Goal: Transaction & Acquisition: Download file/media

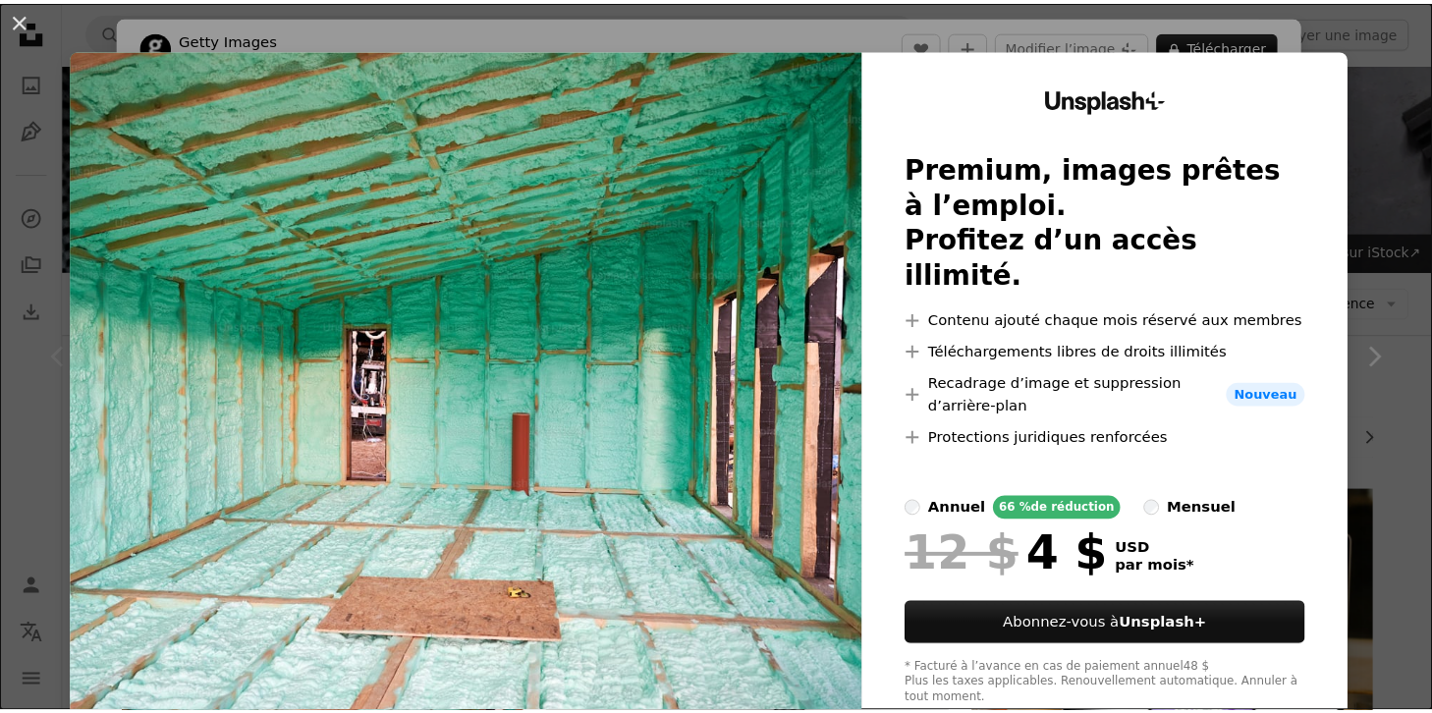
scroll to position [249, 0]
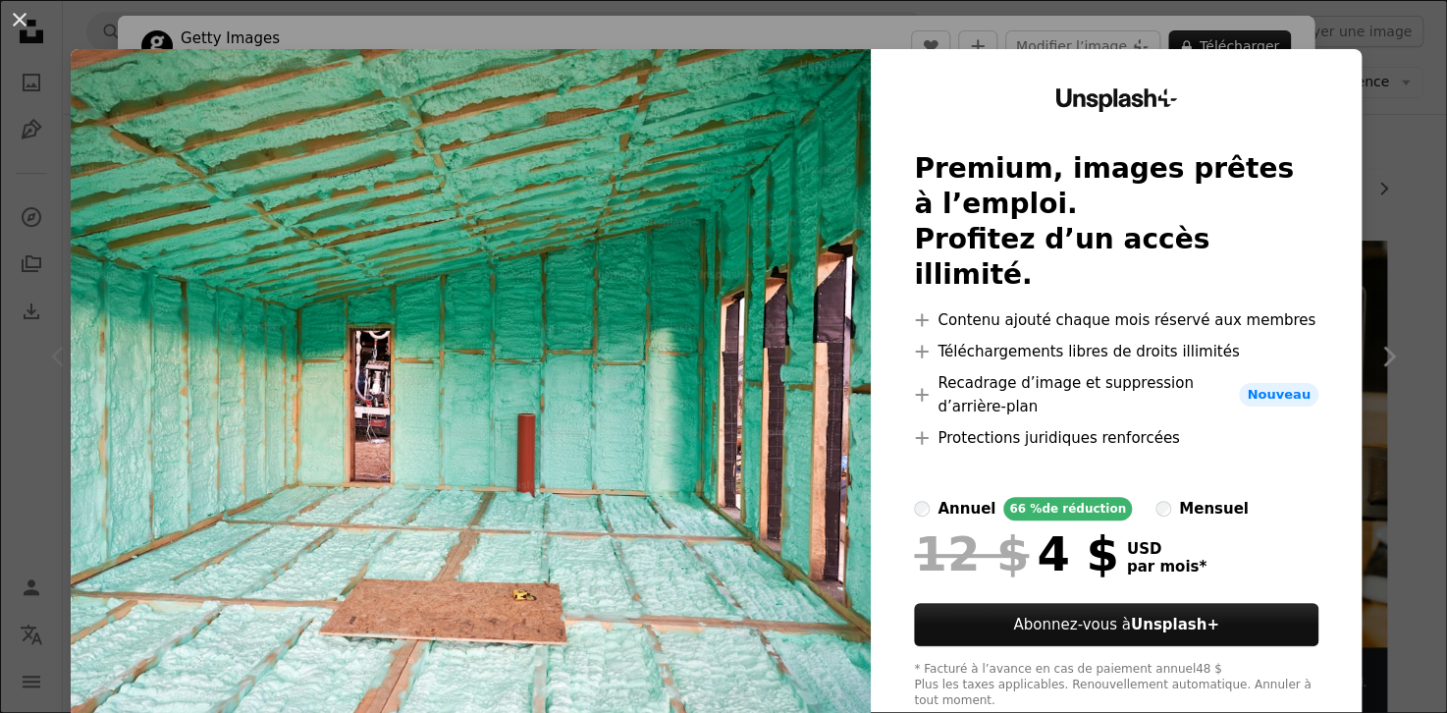
click at [712, 77] on img at bounding box center [471, 398] width 800 height 699
click at [530, 35] on div "An X shape Unsplash+ Premium, images prêtes à l’emploi. Profitez d’un accès ill…" at bounding box center [723, 356] width 1447 height 713
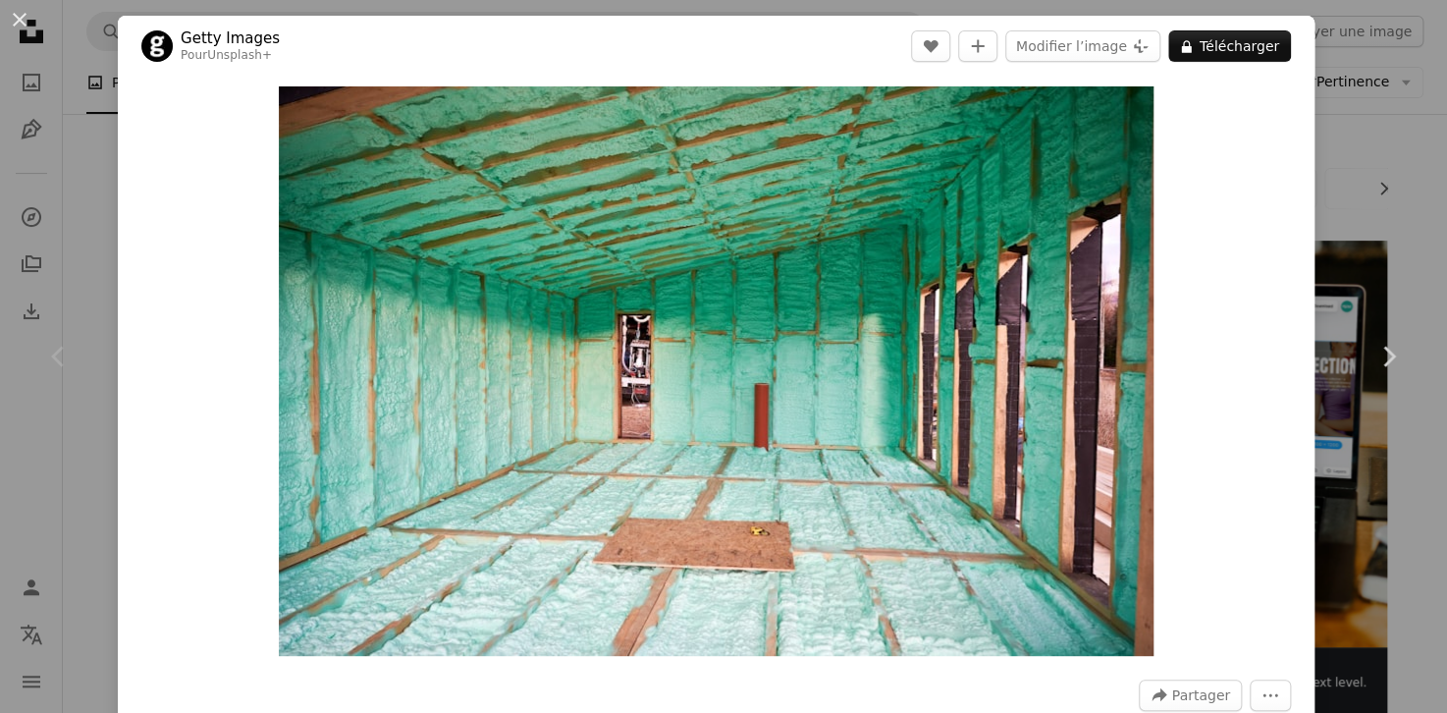
click at [1345, 90] on div "An X shape Chevron left Chevron right Getty Images Pour Unsplash+ A heart A plu…" at bounding box center [723, 356] width 1447 height 713
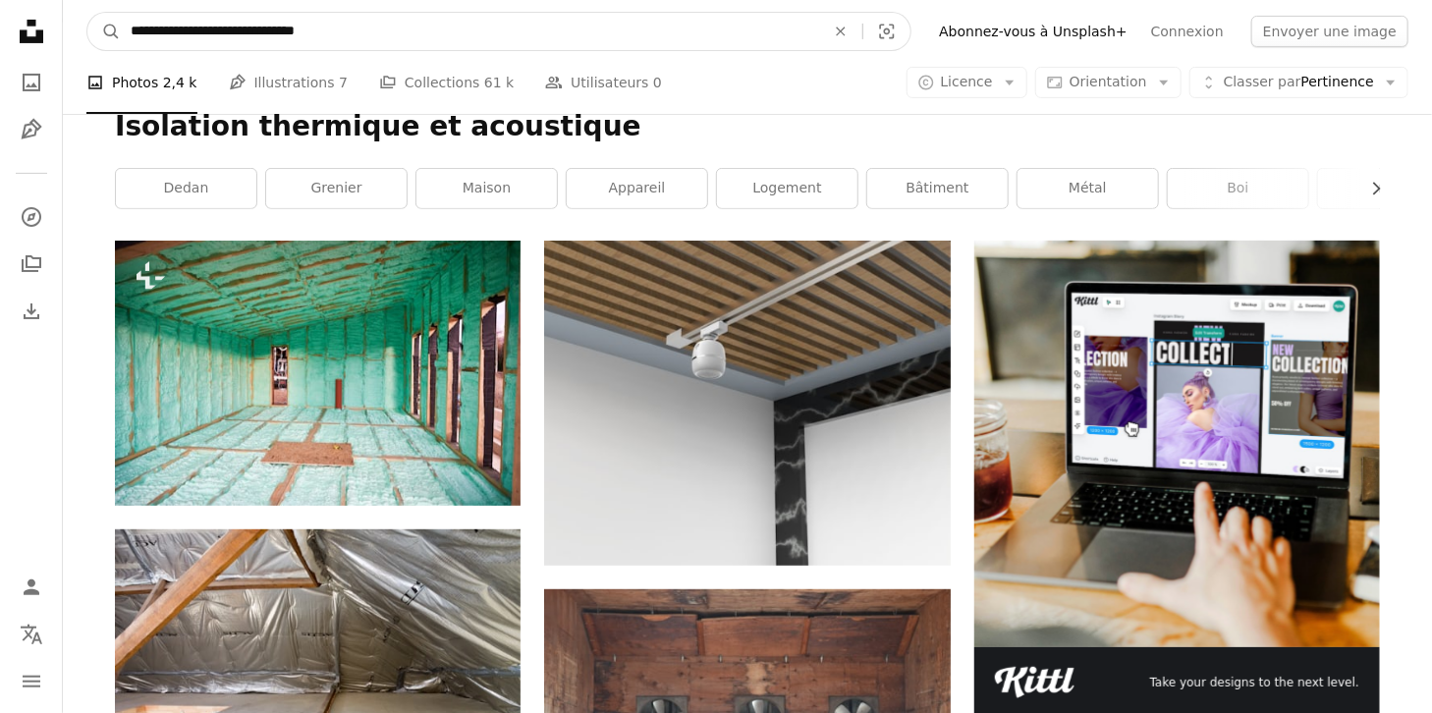
drag, startPoint x: 305, startPoint y: 74, endPoint x: 20, endPoint y: 5, distance: 293.9
type input "**********"
click at [87, 13] on button "A magnifying glass" at bounding box center [103, 31] width 33 height 37
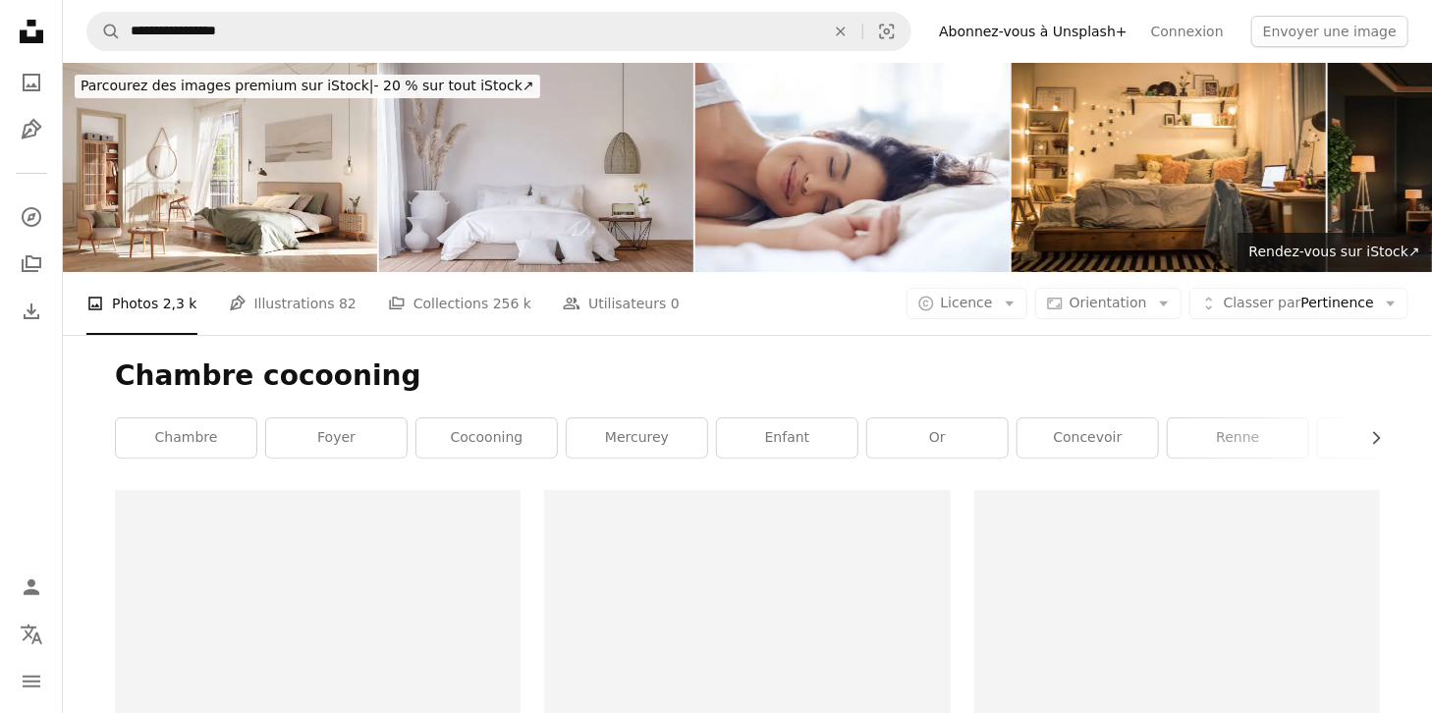
drag, startPoint x: 618, startPoint y: 353, endPoint x: 647, endPoint y: 383, distance: 42.4
click at [636, 383] on div "Chambre cocooning Chevron right chambre foyer cocooning Mercurey enfant or conc…" at bounding box center [747, 412] width 1312 height 155
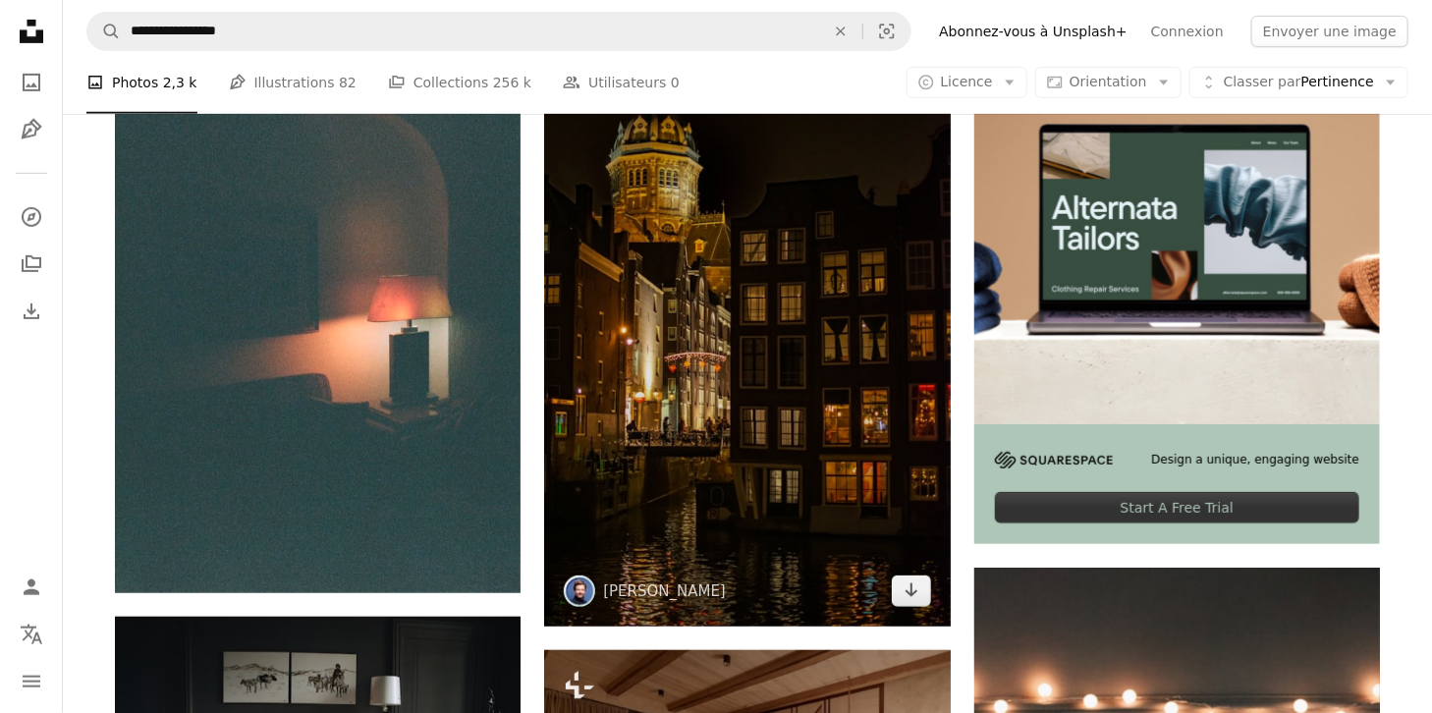
scroll to position [452, 0]
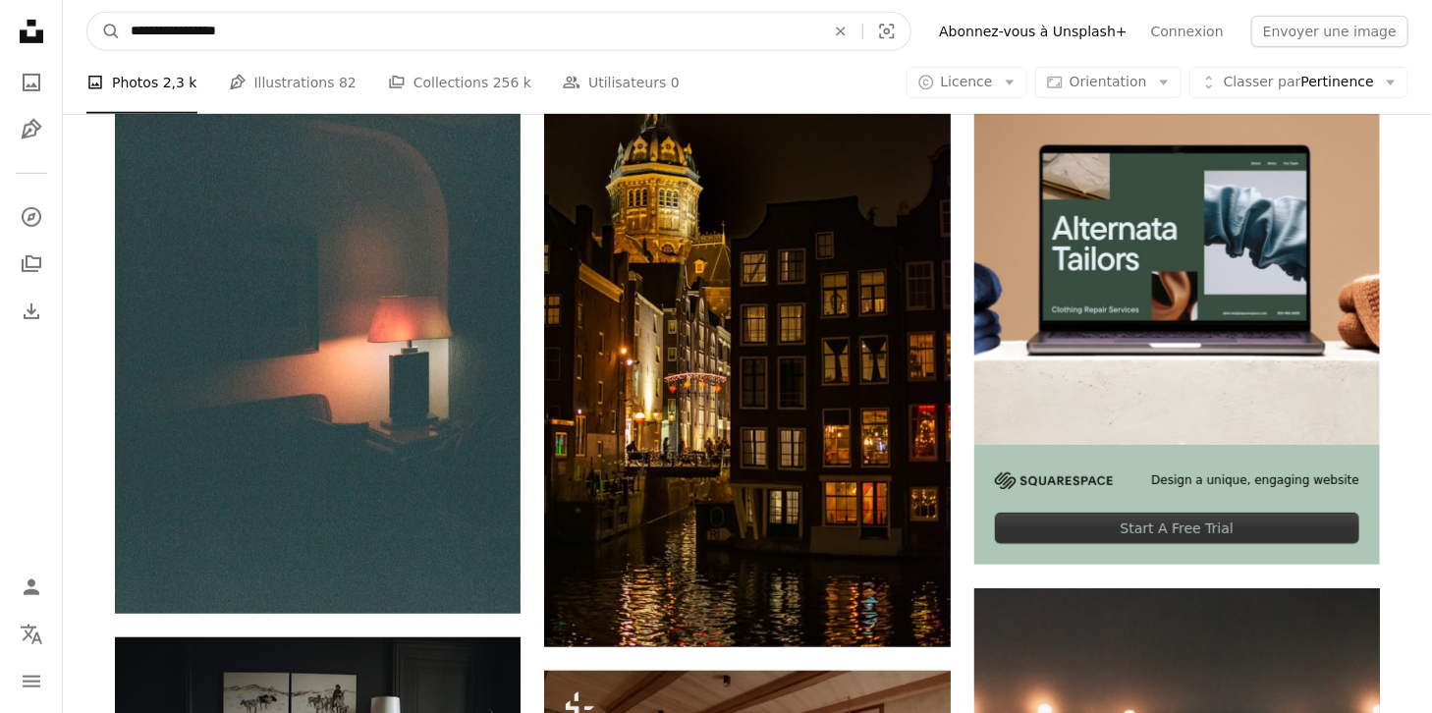
drag, startPoint x: 314, startPoint y: 28, endPoint x: 4, endPoint y: 34, distance: 310.3
type input "**********"
click button "A magnifying glass" at bounding box center [103, 31] width 33 height 37
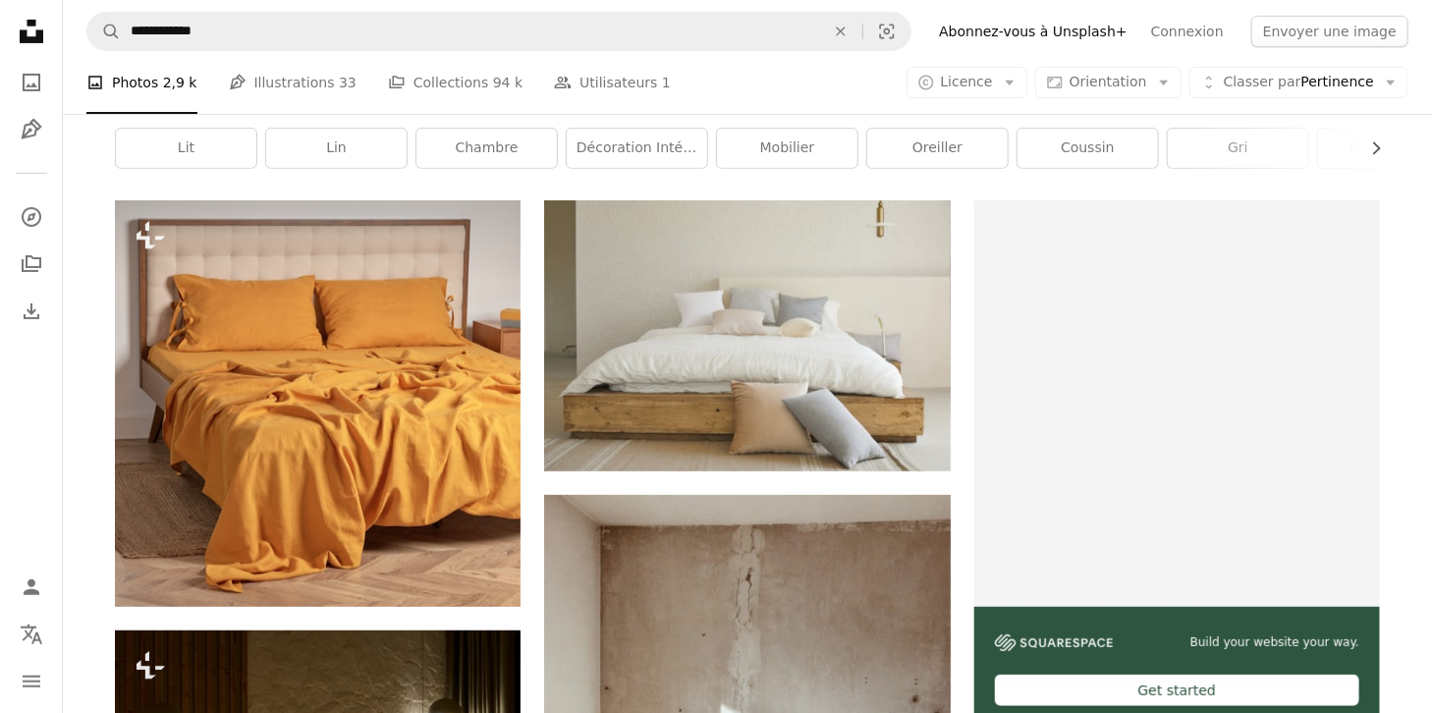
scroll to position [271, 0]
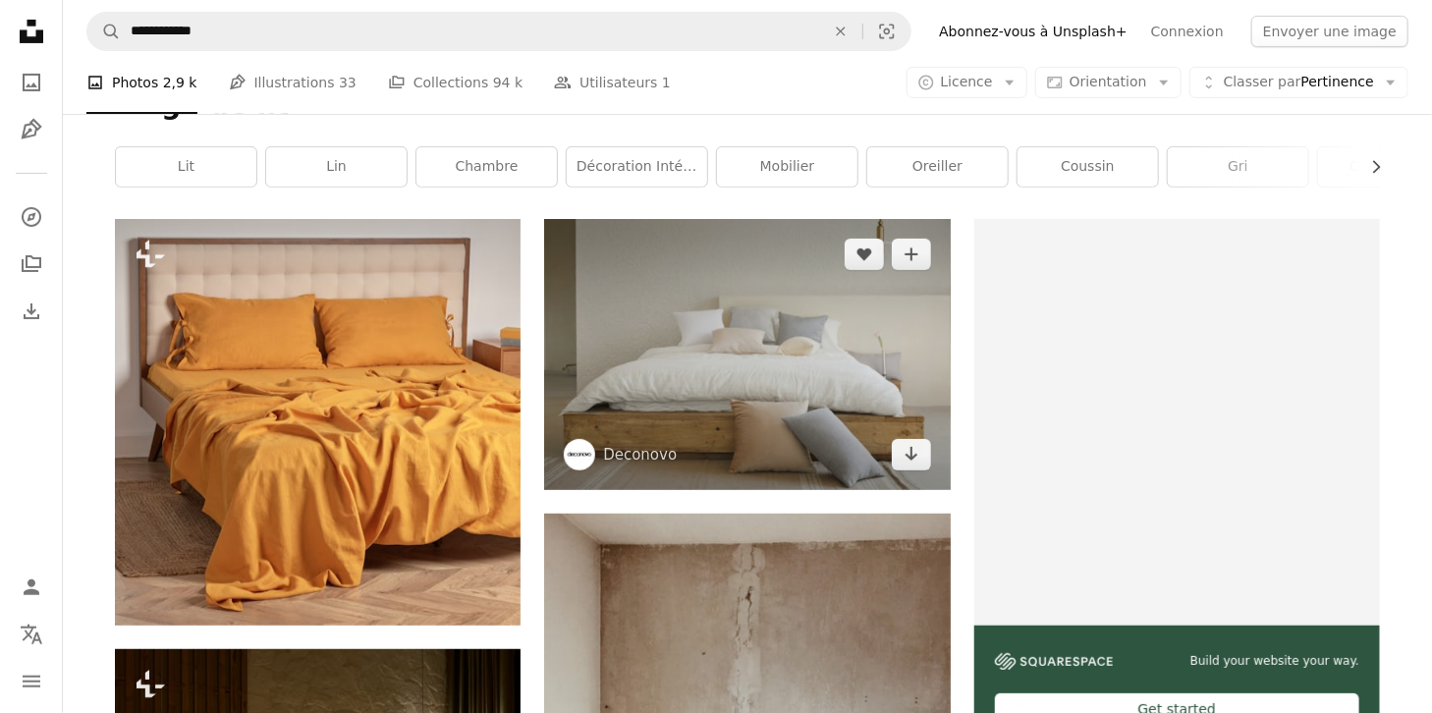
click at [769, 321] on img at bounding box center [747, 354] width 406 height 270
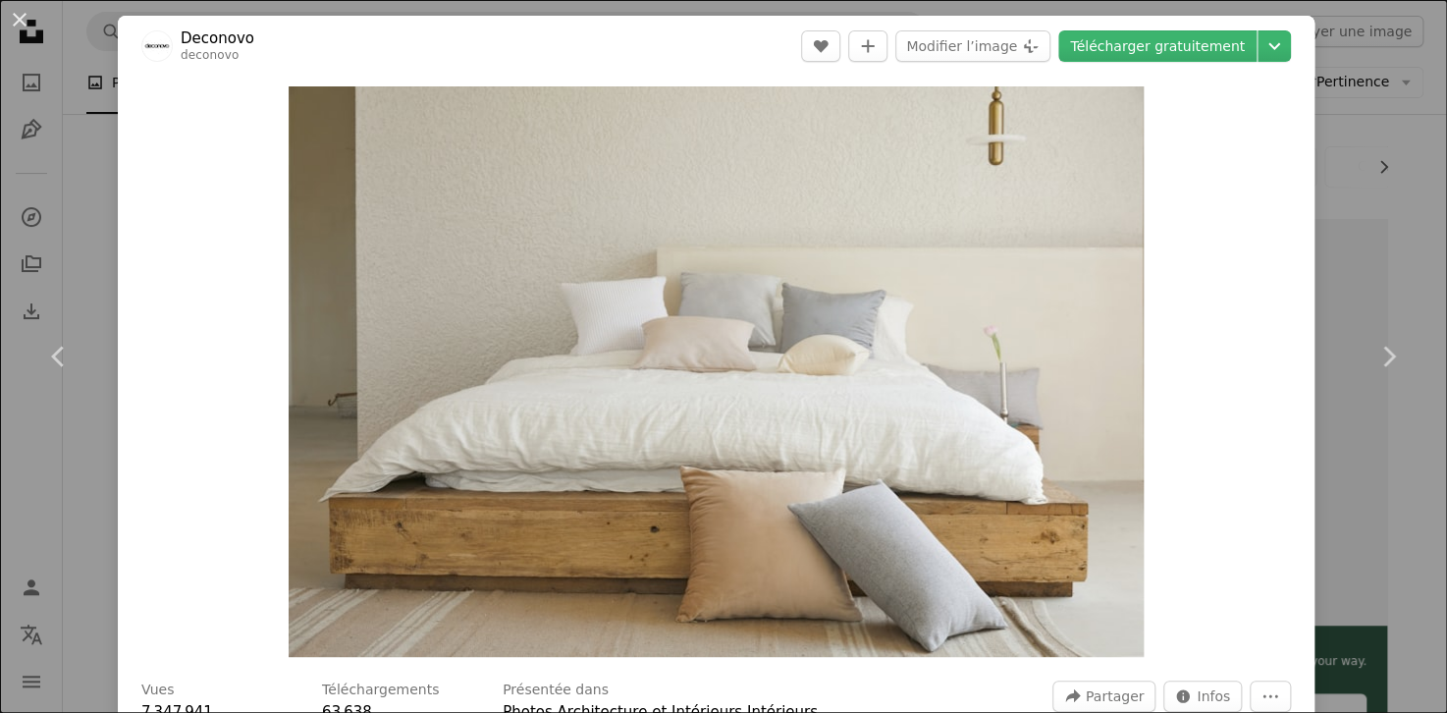
click at [1371, 152] on div "An X shape Chevron left Chevron right Deconovo deconovo A heart A plus sign Mod…" at bounding box center [723, 356] width 1447 height 713
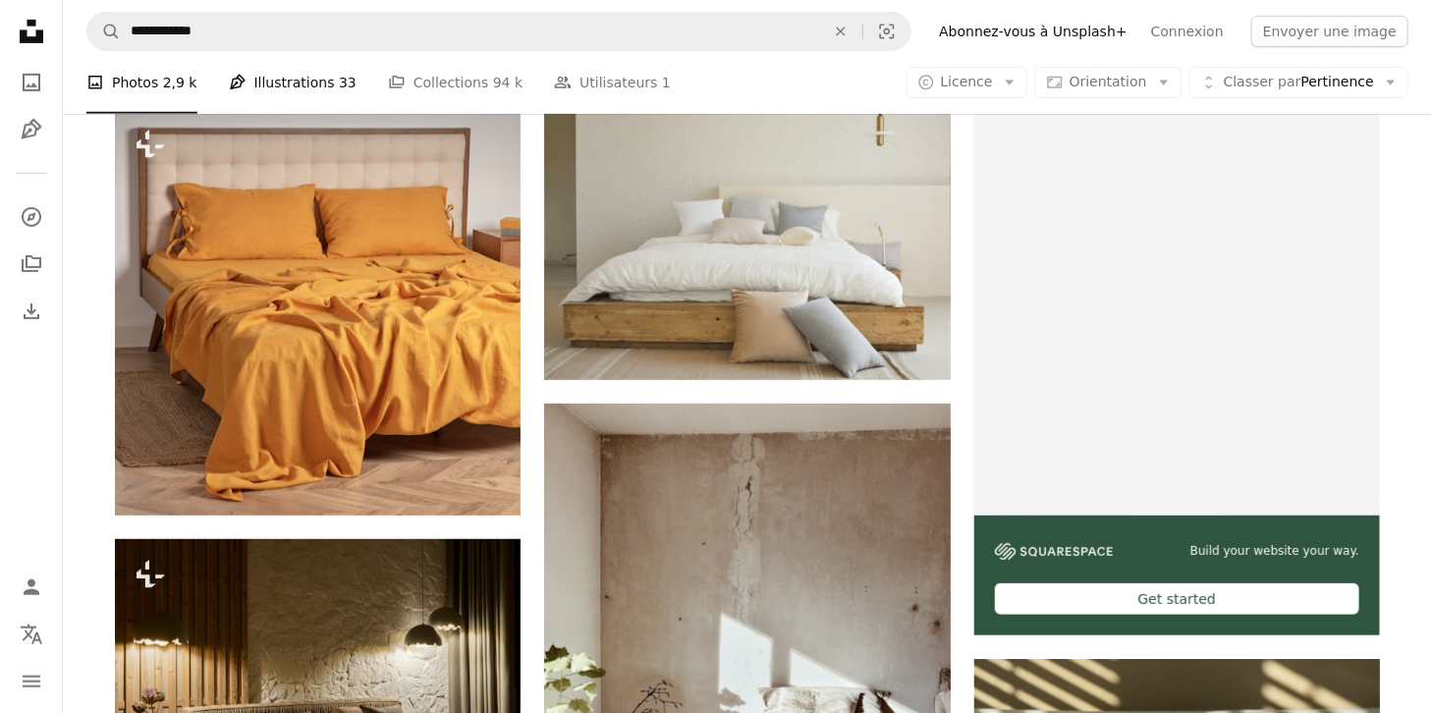
scroll to position [253, 0]
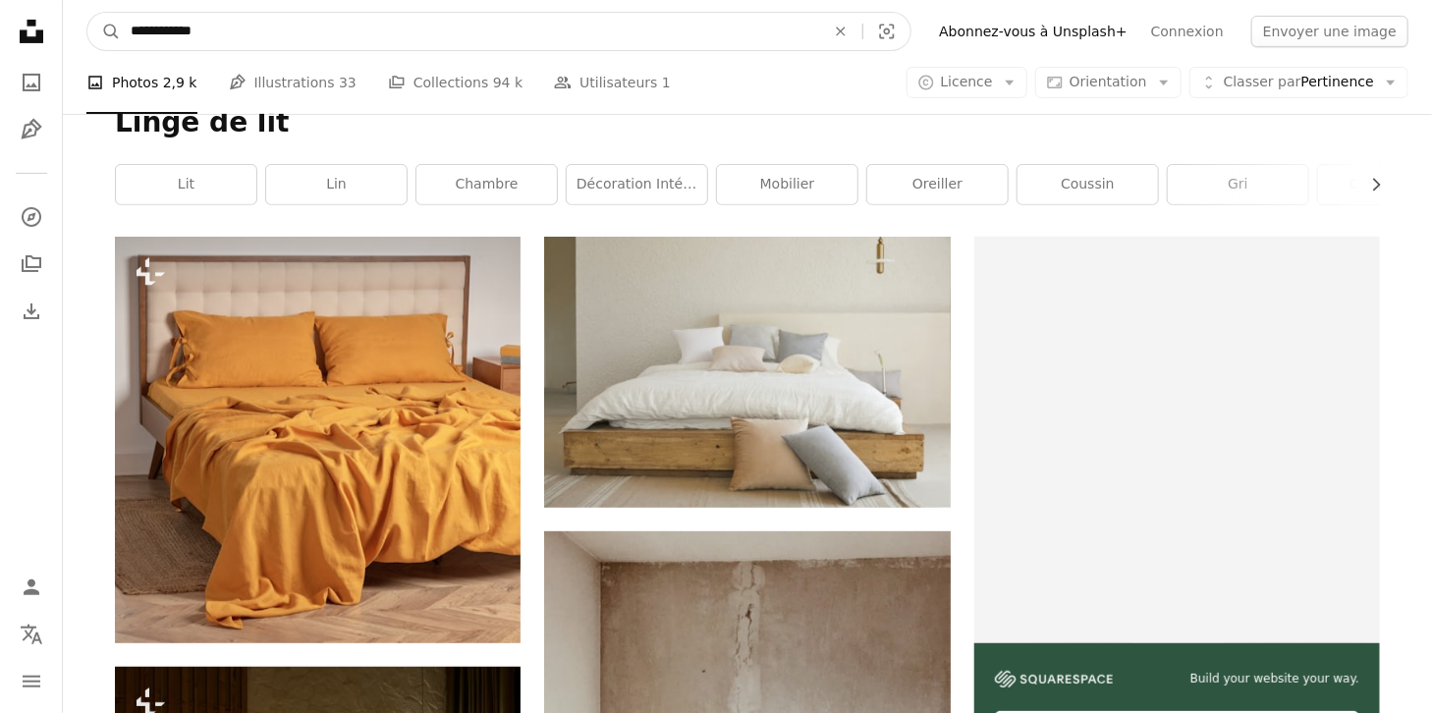
drag, startPoint x: 223, startPoint y: 27, endPoint x: 16, endPoint y: 29, distance: 207.2
type input "**********"
click at [87, 13] on button "A magnifying glass" at bounding box center [103, 31] width 33 height 37
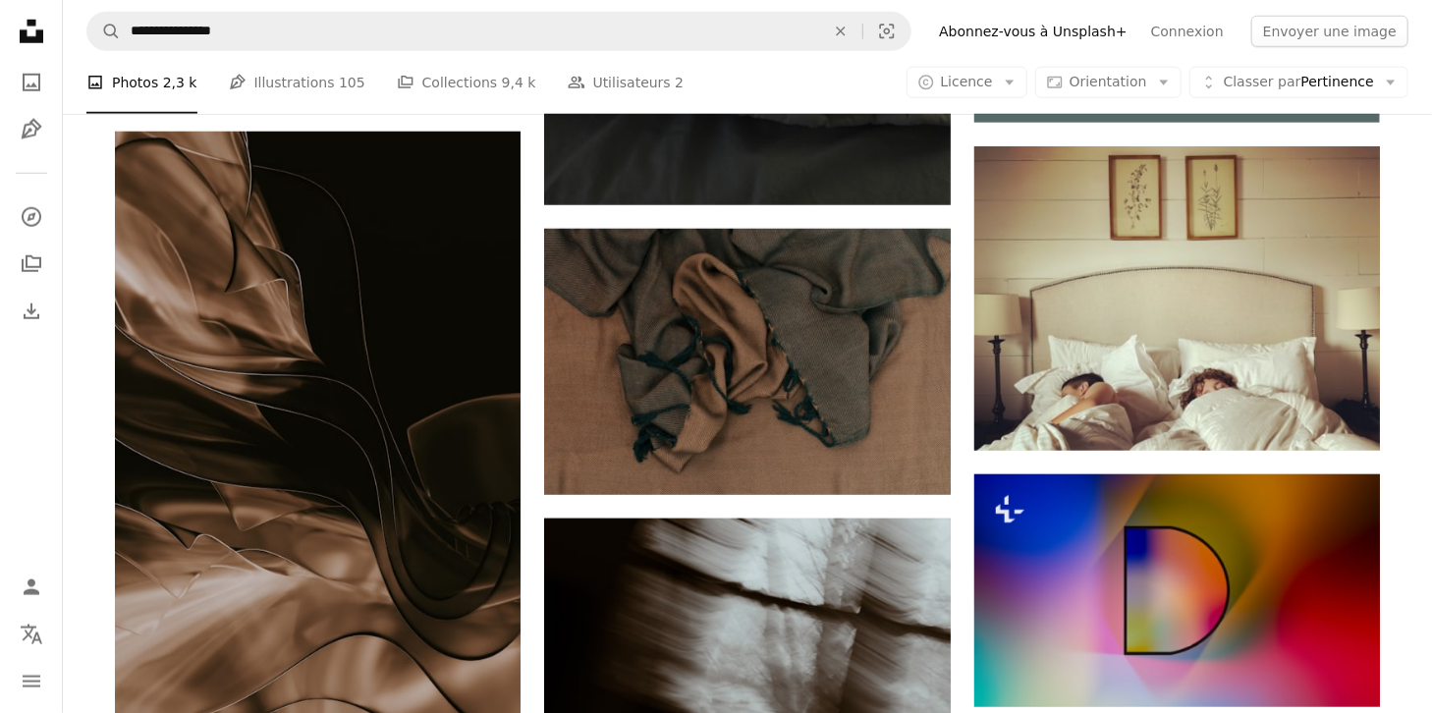
scroll to position [915, 0]
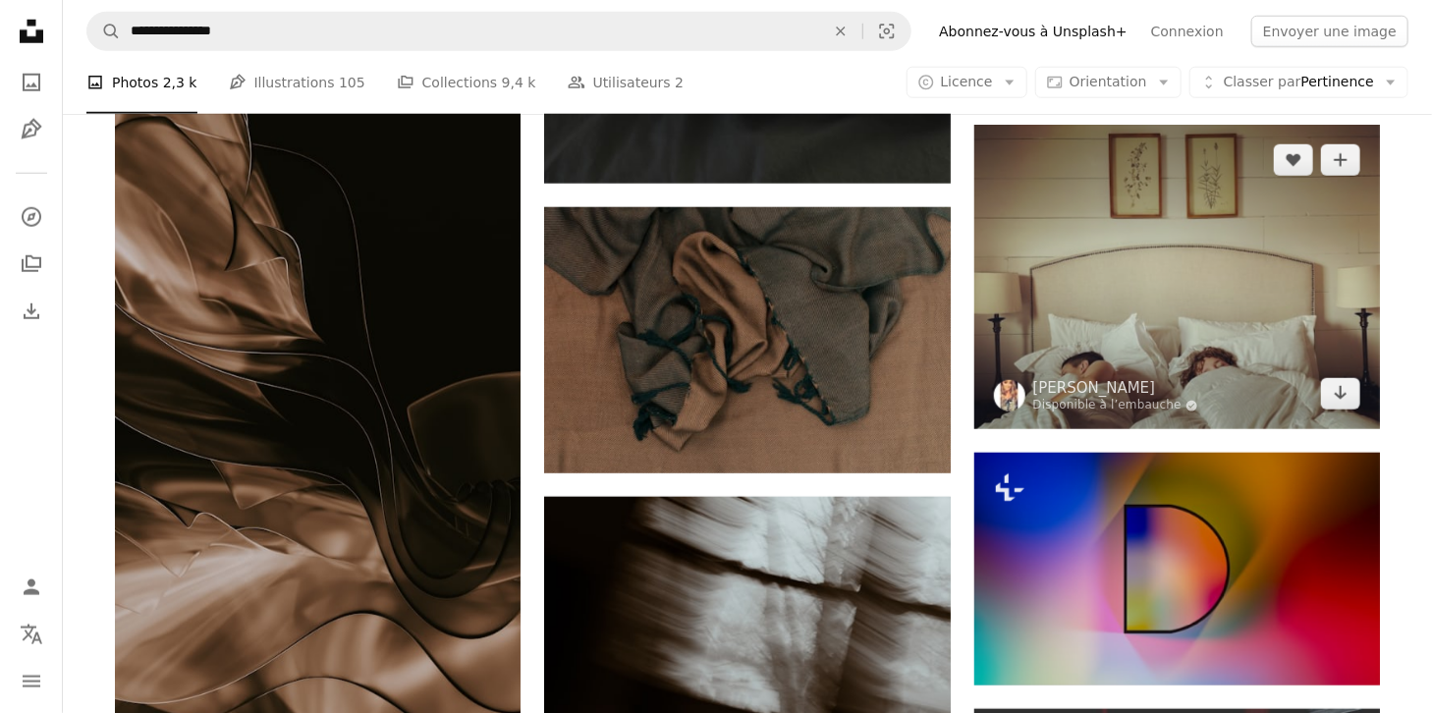
click at [1261, 326] on img at bounding box center [1177, 277] width 406 height 304
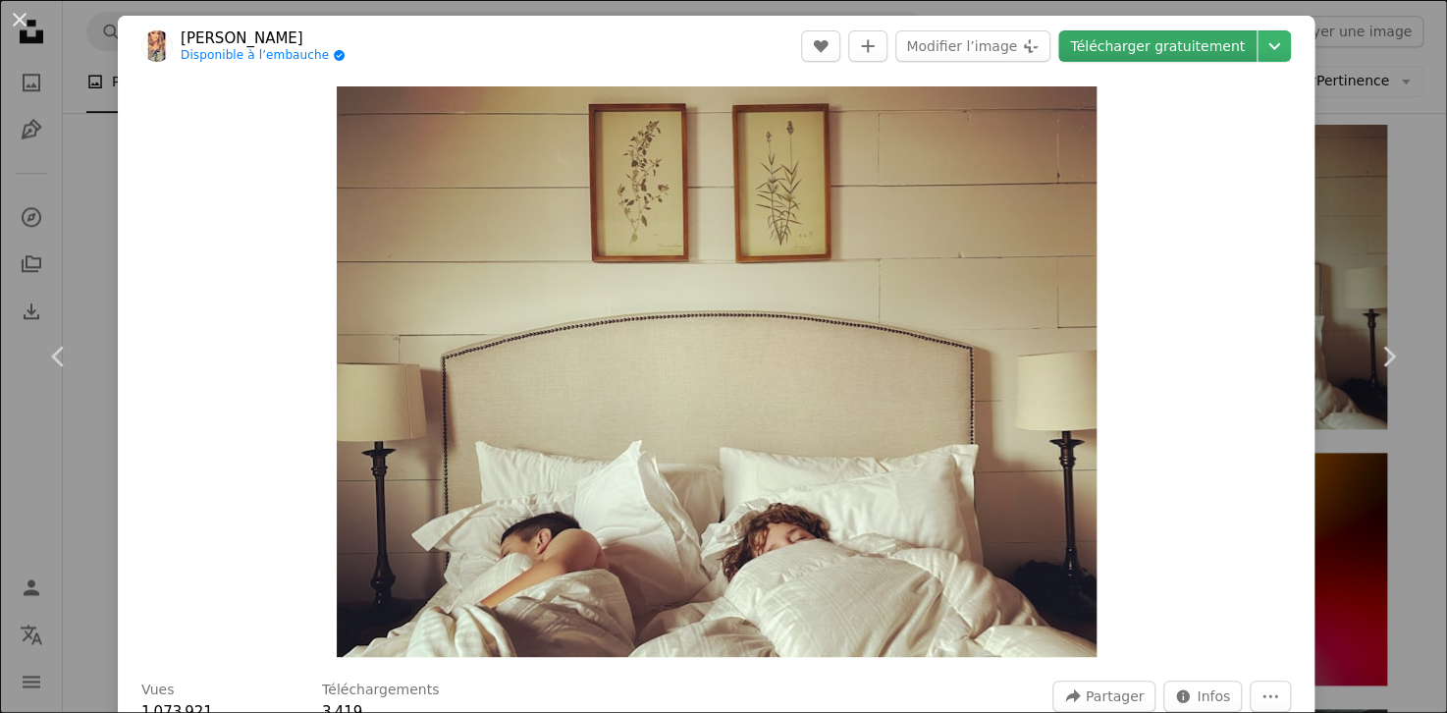
click at [1193, 33] on link "Télécharger gratuitement" at bounding box center [1158, 45] width 198 height 31
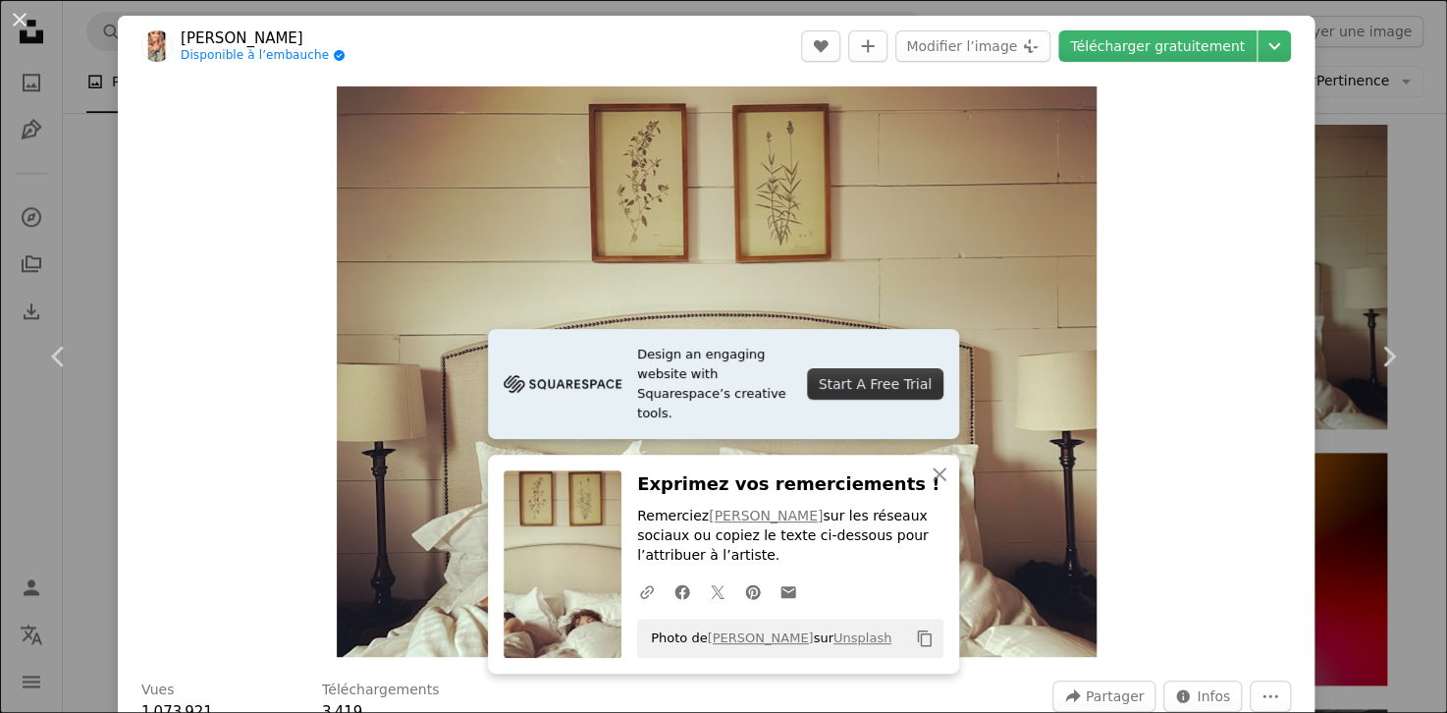
click at [1319, 68] on div "An X shape Chevron left Chevron right Design an engaging website with Squarespa…" at bounding box center [723, 356] width 1447 height 713
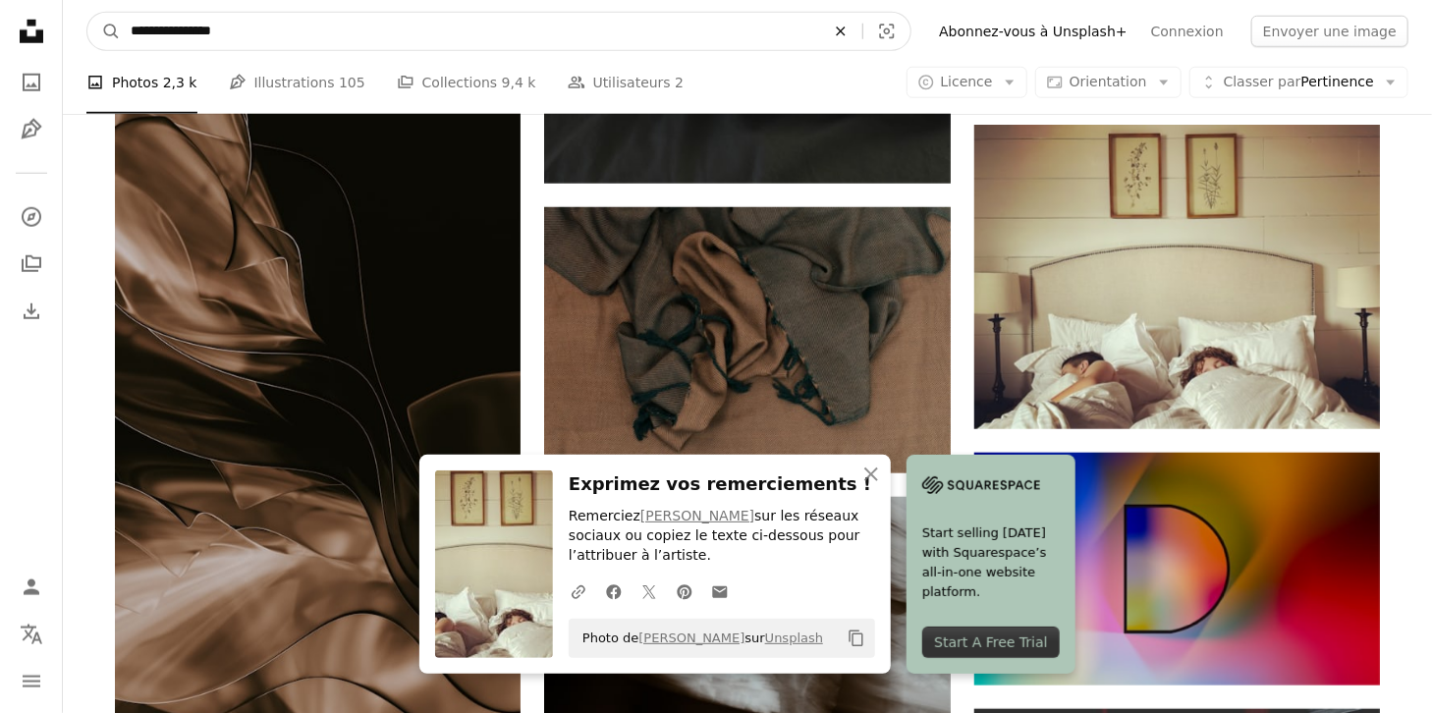
click at [862, 30] on icon "An X shape" at bounding box center [840, 32] width 43 height 16
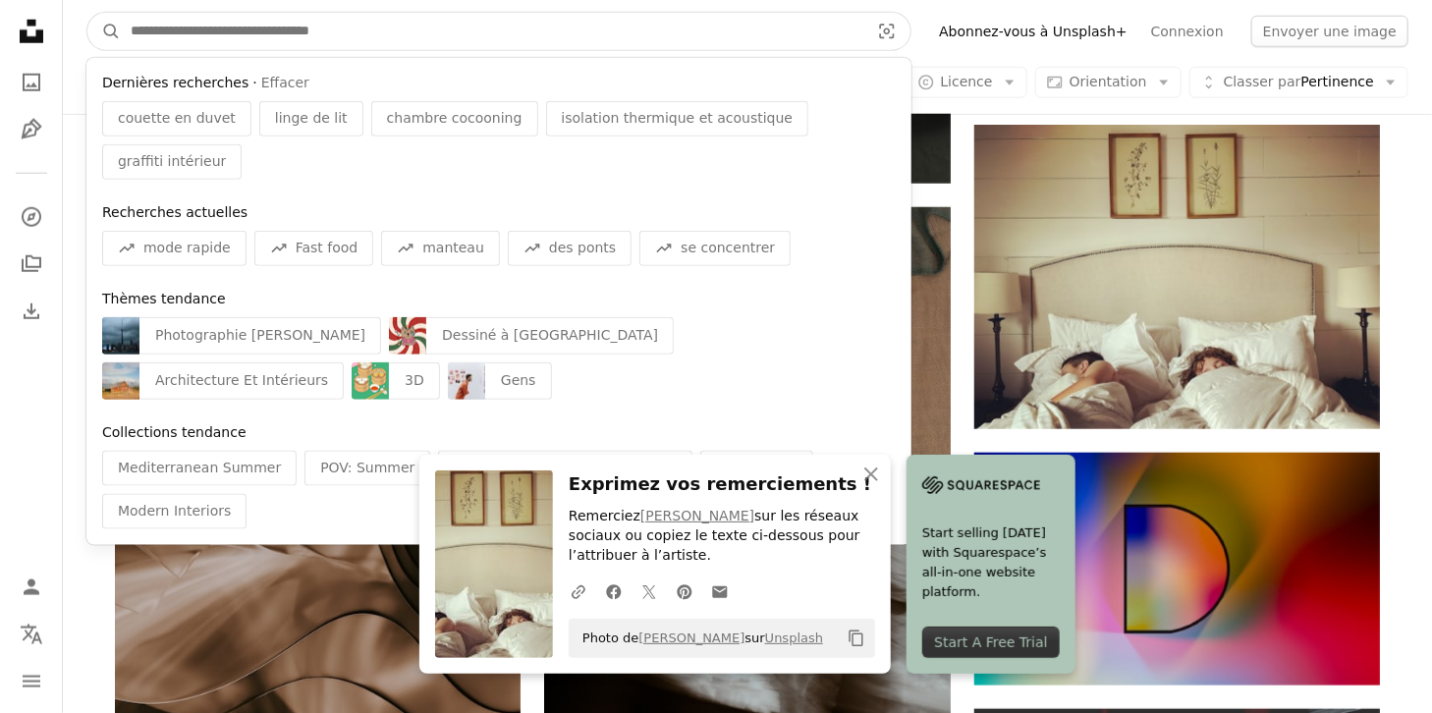
click at [827, 30] on input "Rechercher des visuels sur tout le site" at bounding box center [492, 31] width 742 height 37
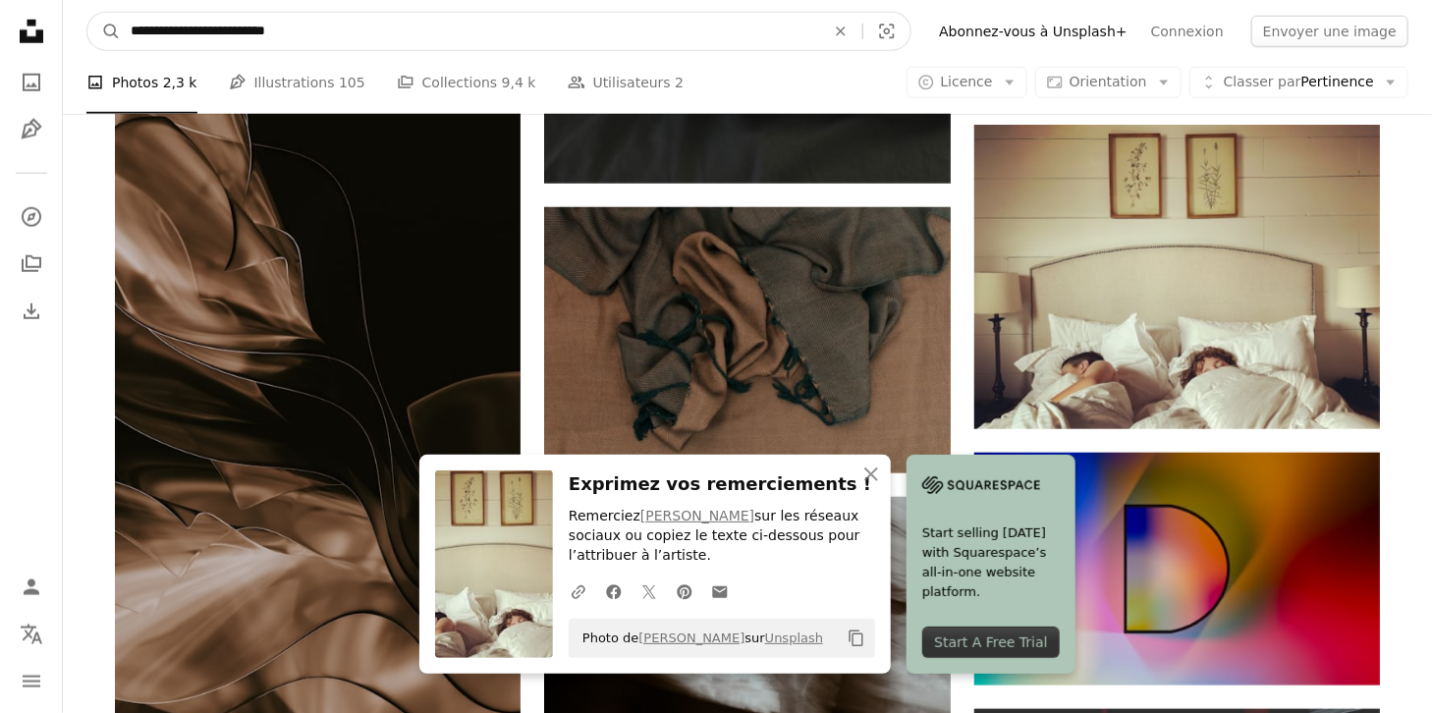
type input "**********"
click at [87, 13] on button "A magnifying glass" at bounding box center [103, 31] width 33 height 37
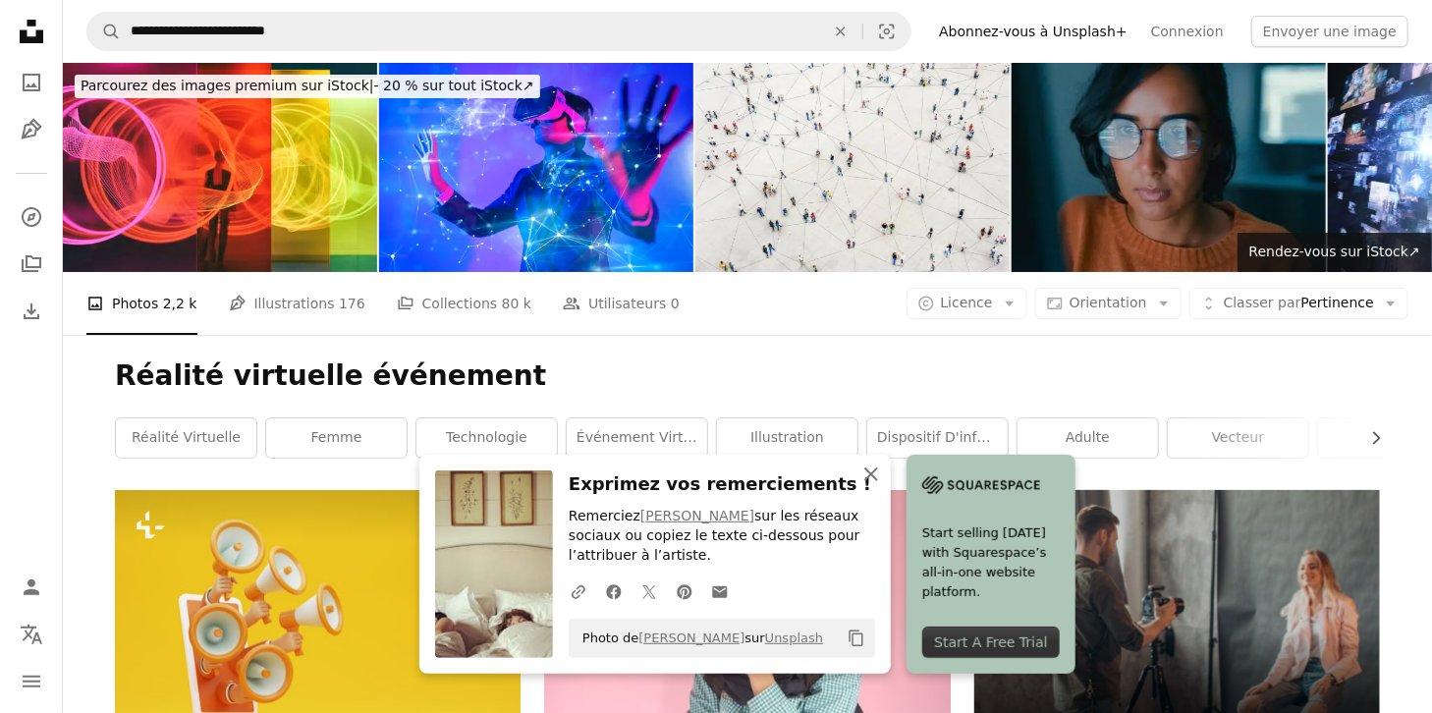
click at [876, 472] on icon "An X shape" at bounding box center [871, 474] width 24 height 24
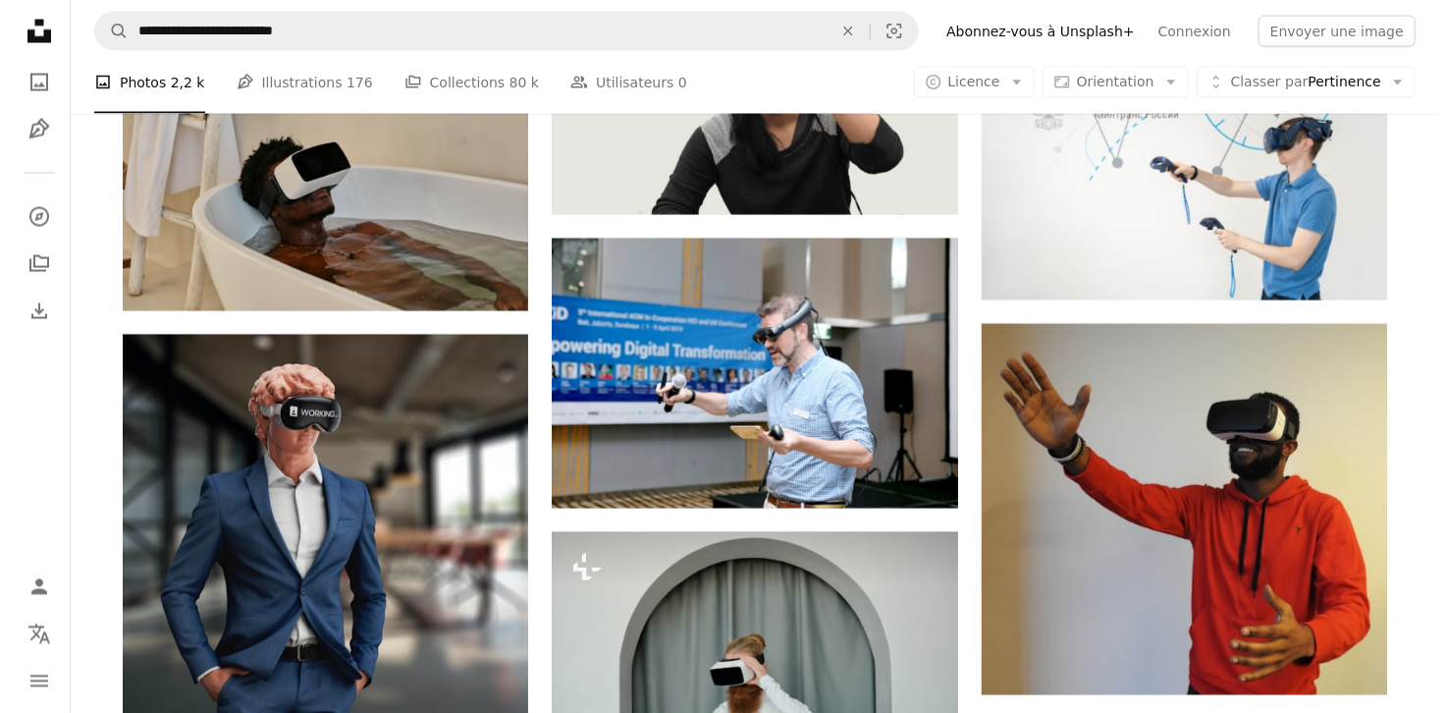
scroll to position [1685, 0]
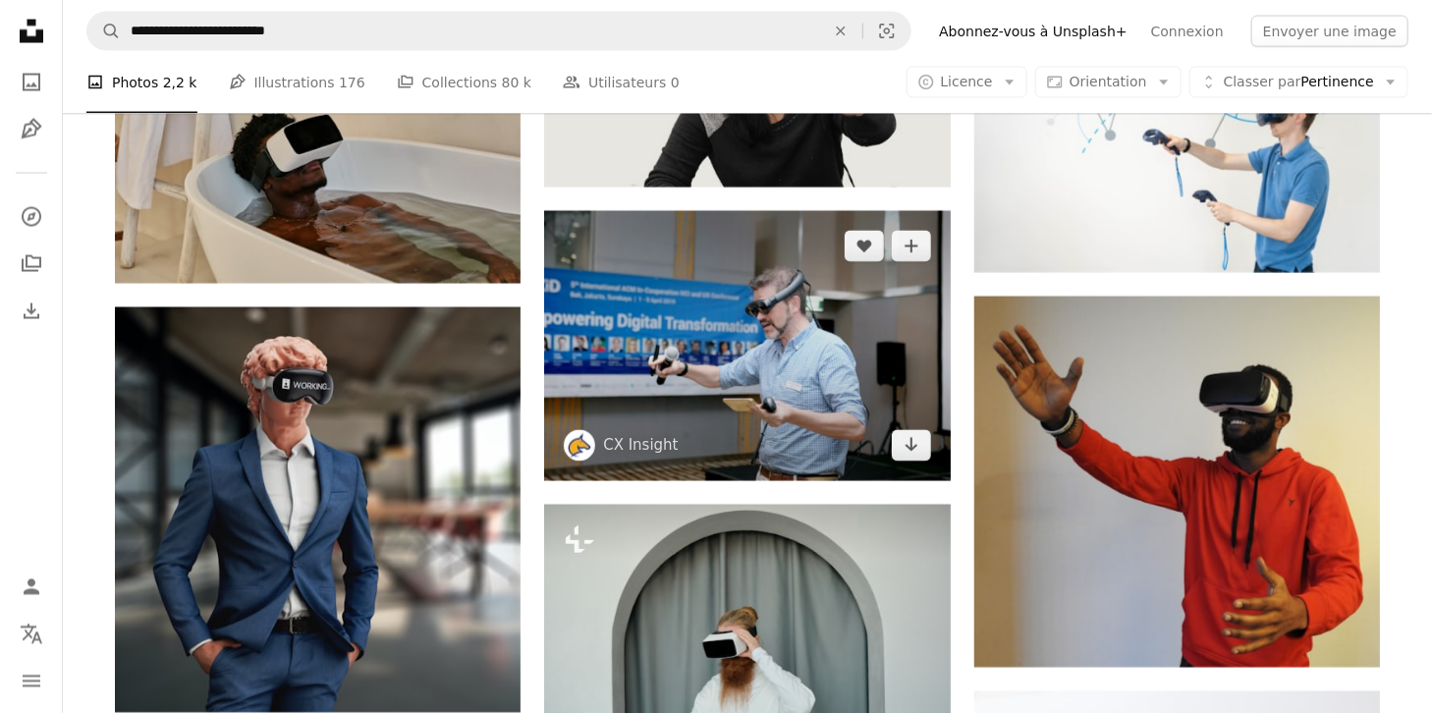
click at [662, 355] on img at bounding box center [747, 346] width 406 height 270
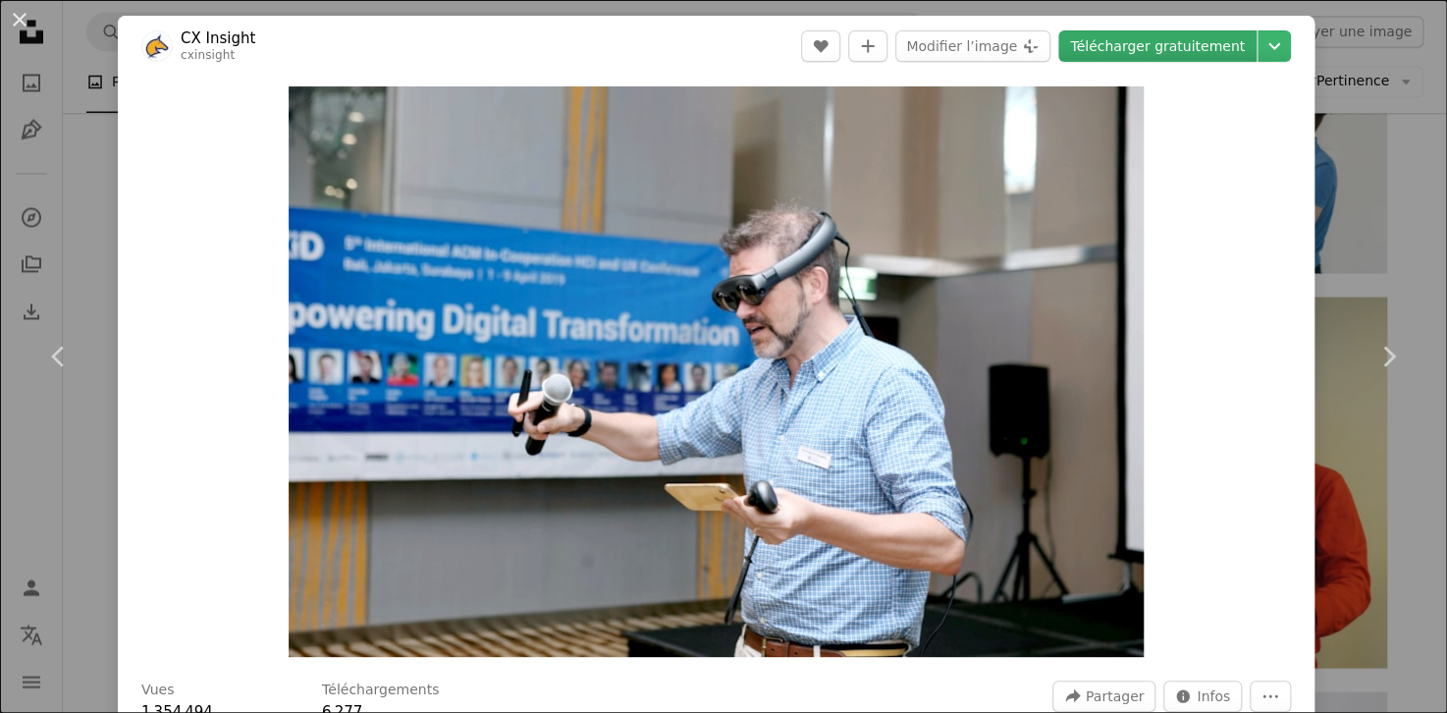
click at [1153, 41] on link "Télécharger gratuitement" at bounding box center [1158, 45] width 198 height 31
